Goal: Find specific page/section: Find specific page/section

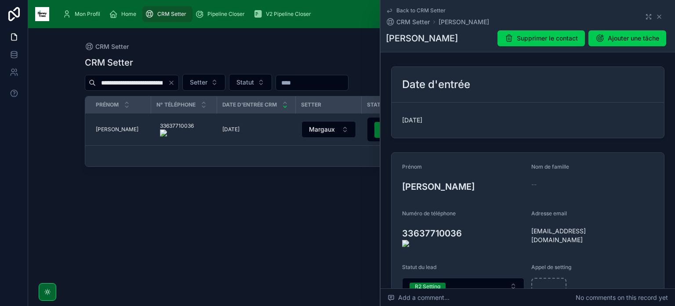
scroll to position [23, 0]
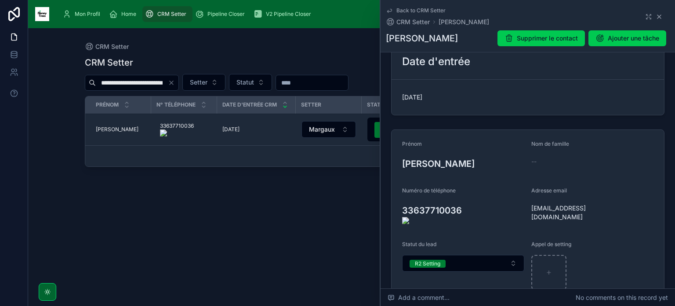
click at [658, 18] on icon at bounding box center [660, 17] width 4 height 4
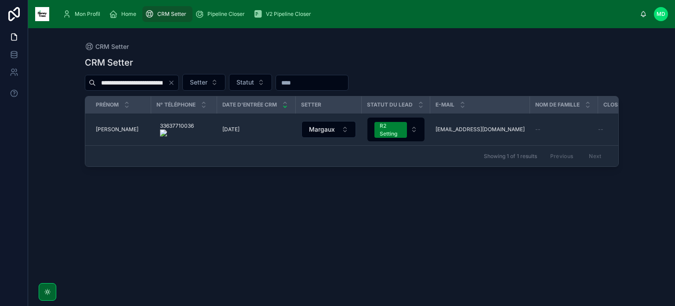
click at [227, 18] on div "Pipeline Closer" at bounding box center [221, 14] width 53 height 14
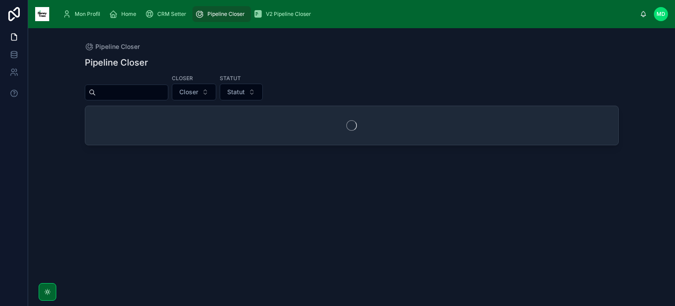
click at [168, 93] on input "text" at bounding box center [132, 92] width 72 height 12
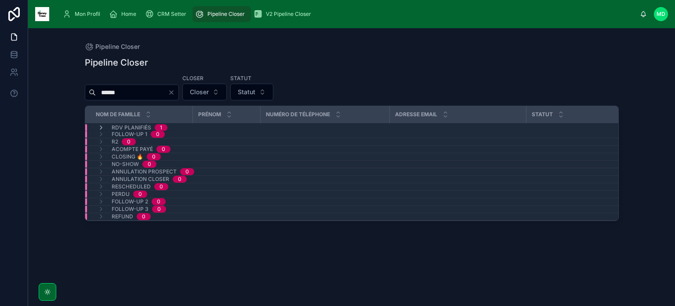
type input "******"
click at [145, 134] on span "Follow-up 1" at bounding box center [130, 134] width 36 height 7
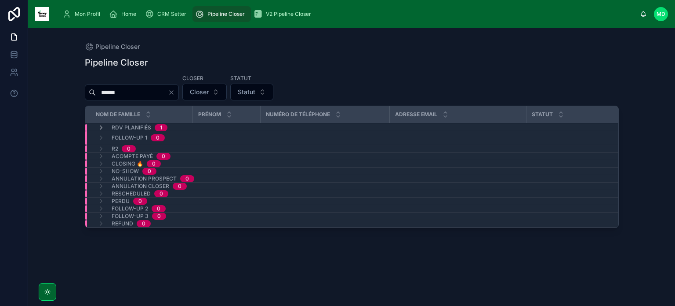
click at [147, 124] on span "RDV planifiés" at bounding box center [132, 127] width 40 height 7
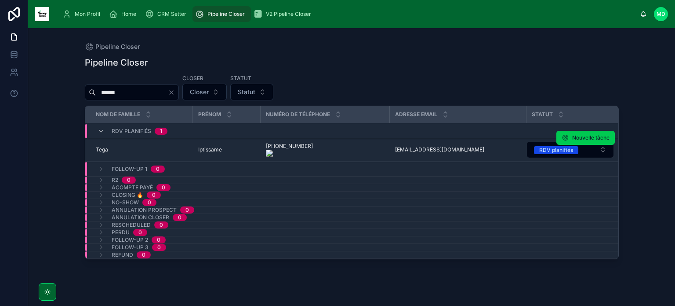
click at [101, 149] on span "Tega" at bounding box center [102, 149] width 12 height 7
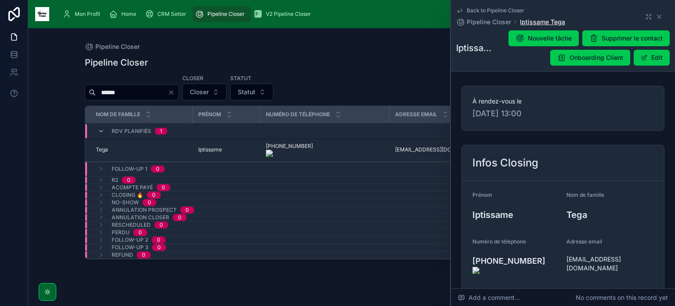
click at [553, 22] on span "Iptissame Tega" at bounding box center [542, 22] width 45 height 9
